Goal: Information Seeking & Learning: Learn about a topic

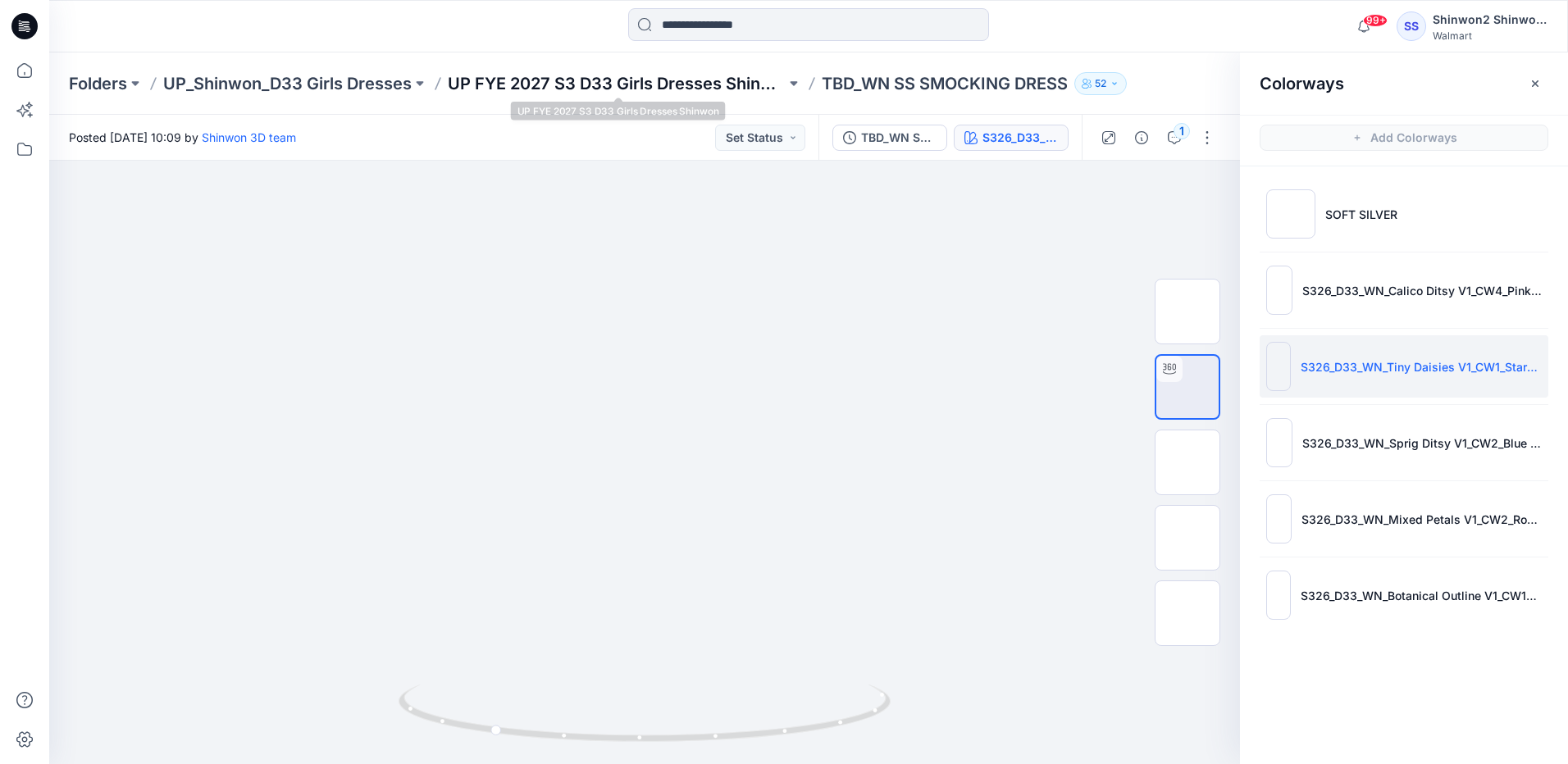
click at [561, 90] on p "UP FYE 2027 S3 D33 Girls Dresses Shinwon" at bounding box center [616, 84] width 338 height 23
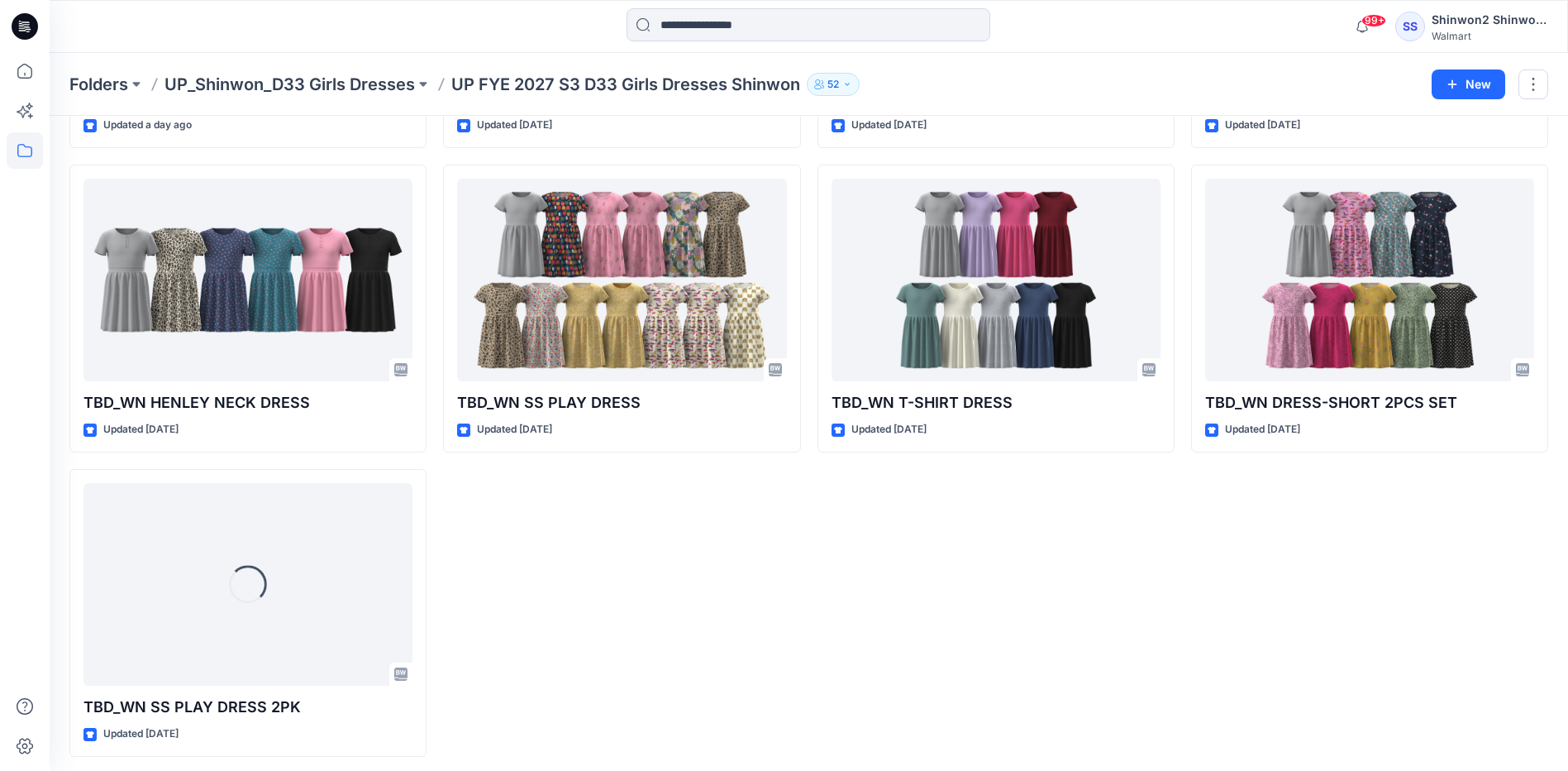
scroll to position [331, 0]
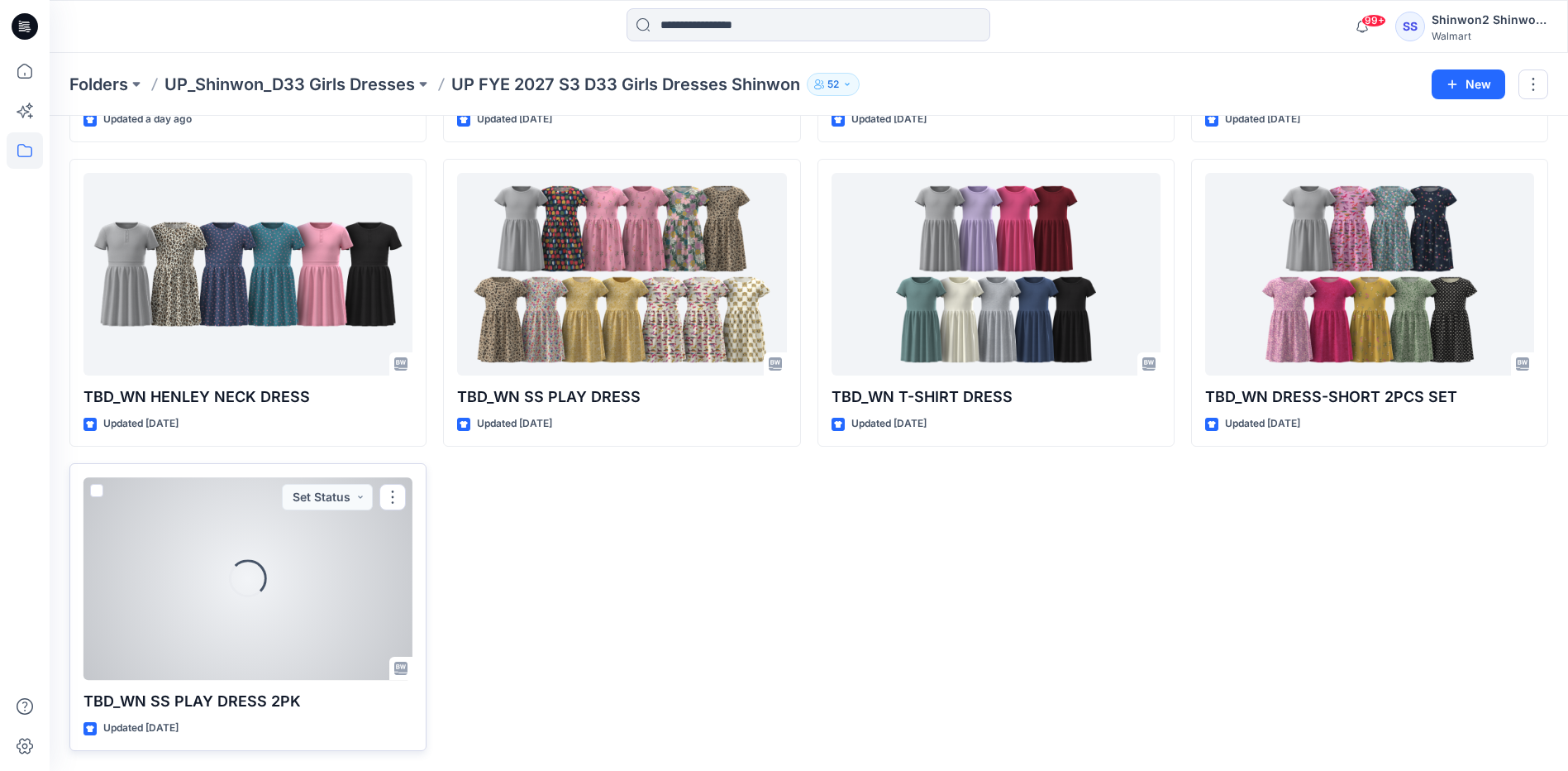
click at [272, 643] on div "Loading..." at bounding box center [248, 579] width 329 height 203
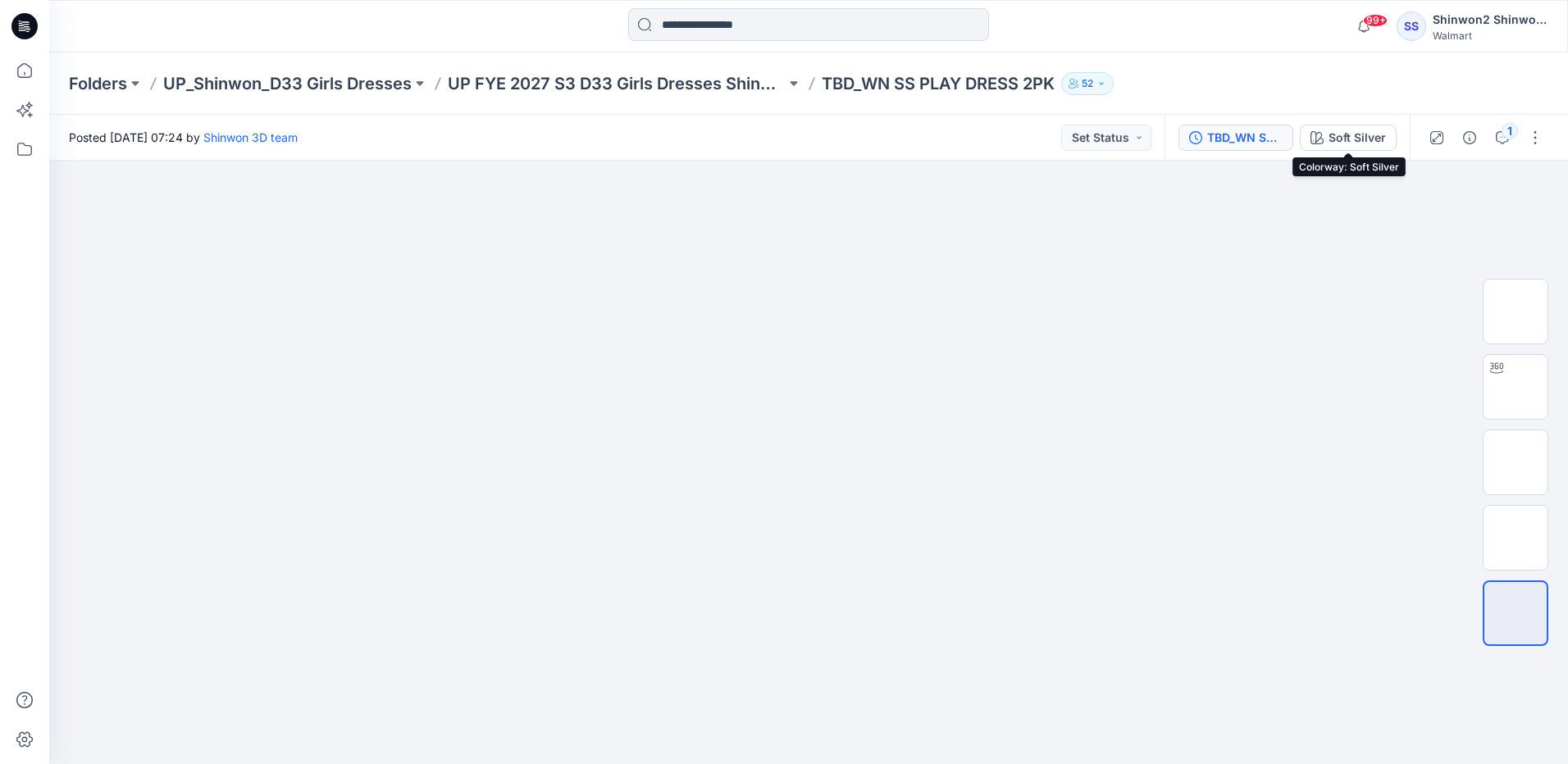
click at [1242, 140] on div "TBD_WN SS PLAY DRESS 2PK" at bounding box center [1244, 138] width 76 height 18
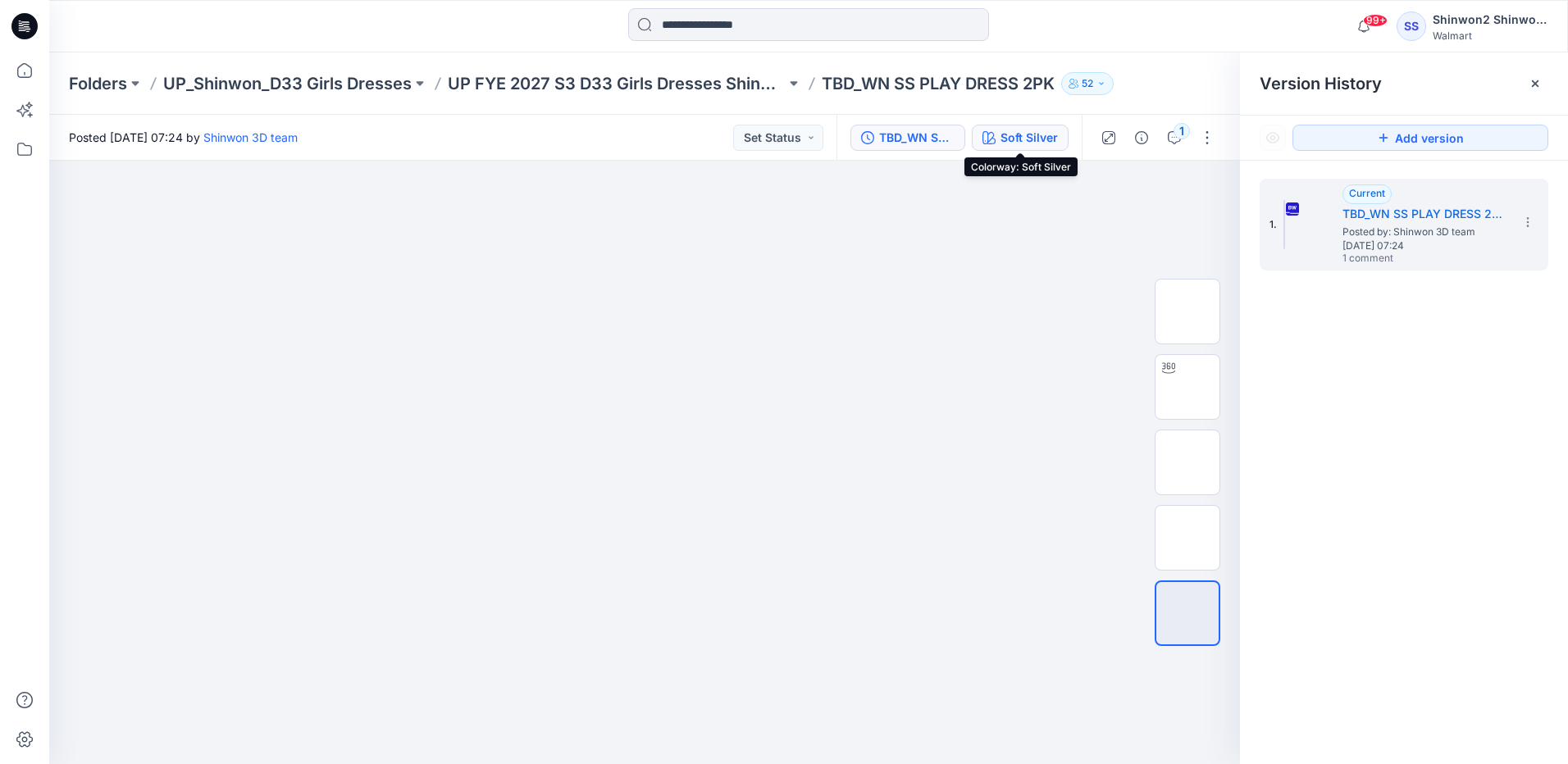
click at [1016, 146] on button "Soft Silver" at bounding box center [1020, 138] width 96 height 27
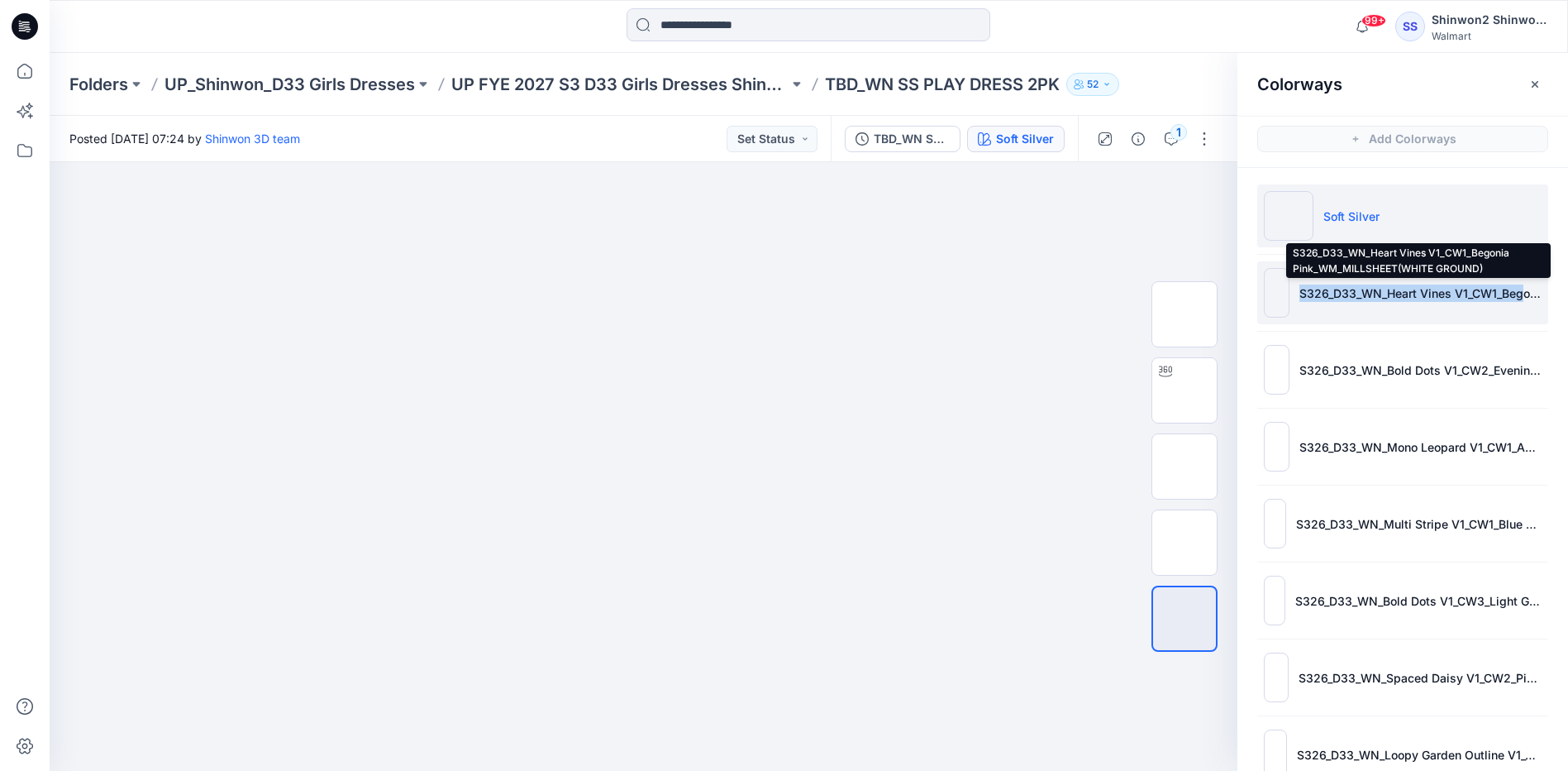
drag, startPoint x: 1295, startPoint y: 294, endPoint x: 1528, endPoint y: 297, distance: 233.0
click at [1528, 297] on li "S326_D33_WN_Heart Vines V1_CW1_Begonia Pink_WM_MILLSHEET(WHITE GROUND)" at bounding box center [1403, 293] width 291 height 63
